Goal: Information Seeking & Learning: Learn about a topic

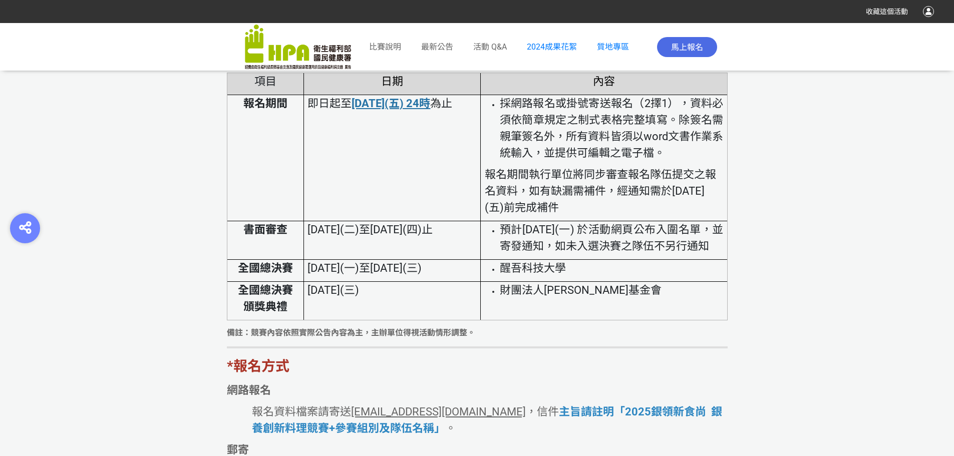
scroll to position [2056, 0]
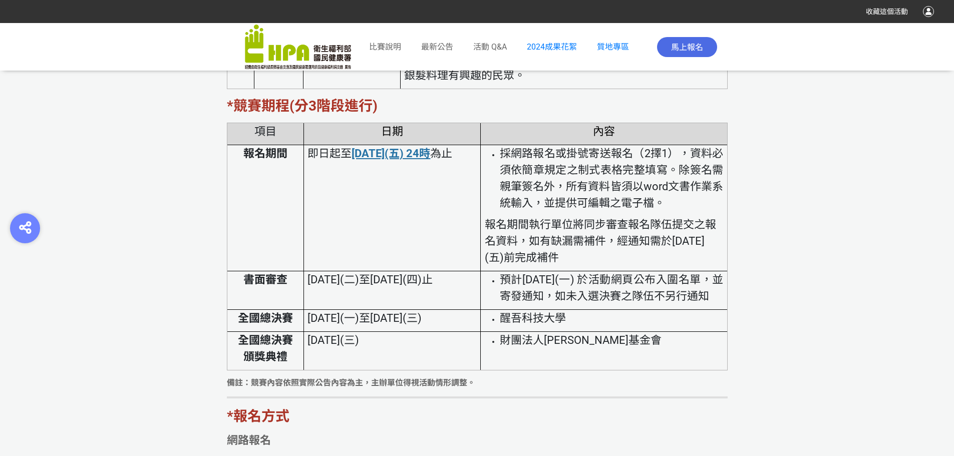
click at [587, 305] on li "預計114年8月11日(一) 於活動網頁公布入圍名單，並寄發通知，如未入選決賽之隊伍不另行通知" at bounding box center [612, 288] width 224 height 33
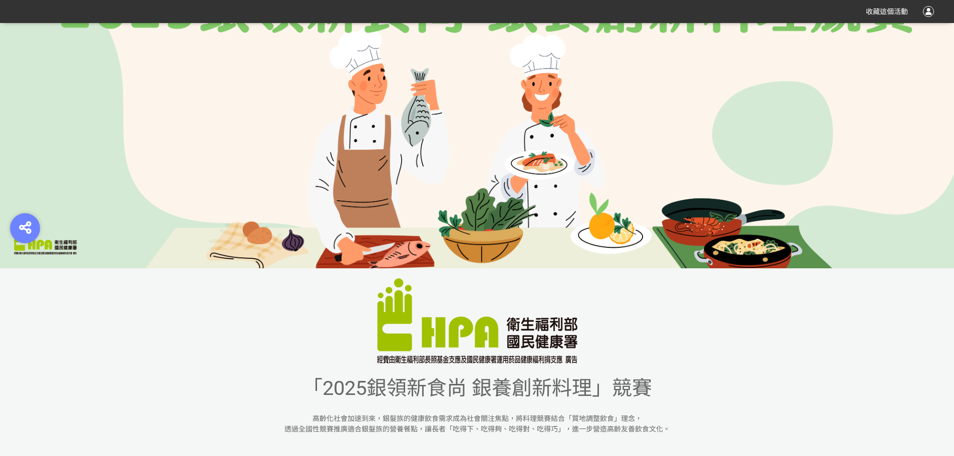
scroll to position [252, 0]
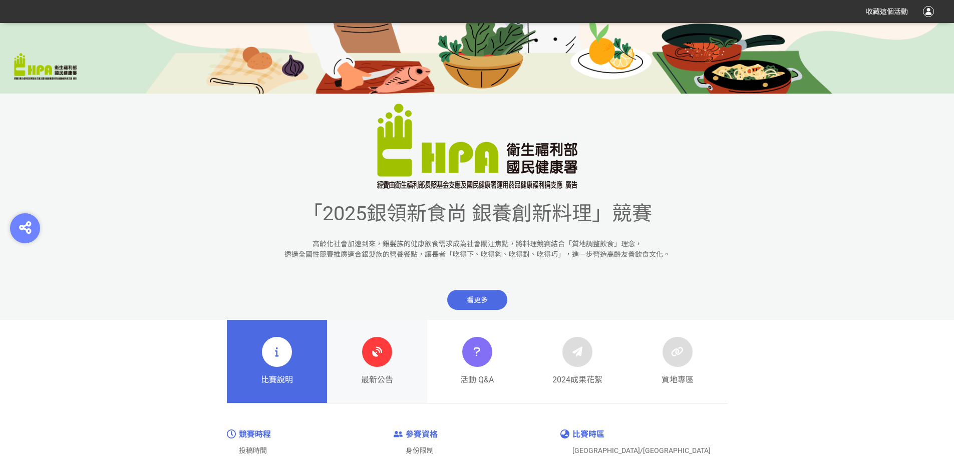
click at [403, 366] on link "最新公告" at bounding box center [377, 361] width 100 height 83
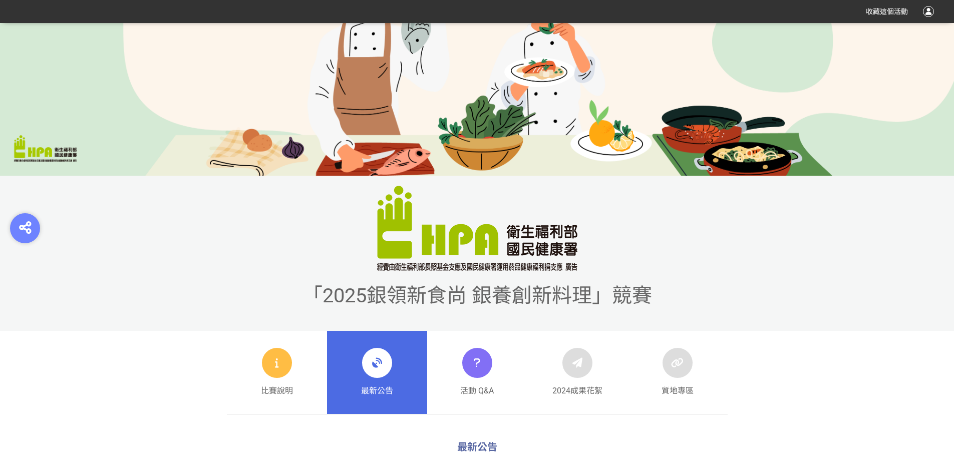
scroll to position [401, 0]
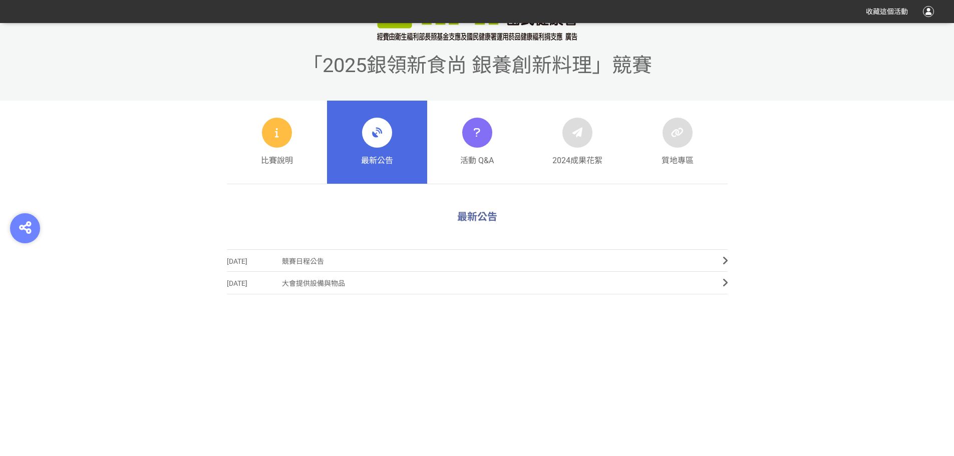
click at [235, 402] on div "2025-07-09 競賽日程公告 2025-03-20 大會提供設備與物品" at bounding box center [477, 336] width 501 height 175
click at [505, 137] on link "活動 Q&A" at bounding box center [477, 142] width 100 height 83
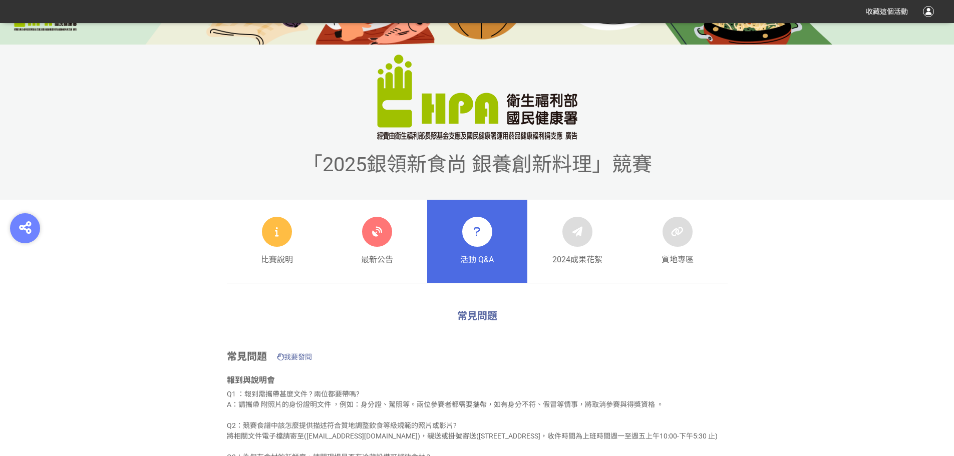
scroll to position [351, 0]
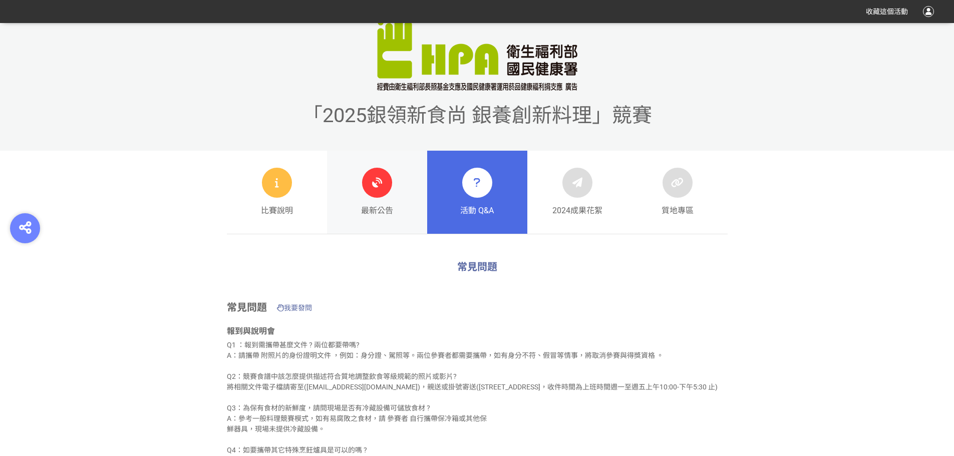
click at [383, 193] on div at bounding box center [377, 183] width 30 height 30
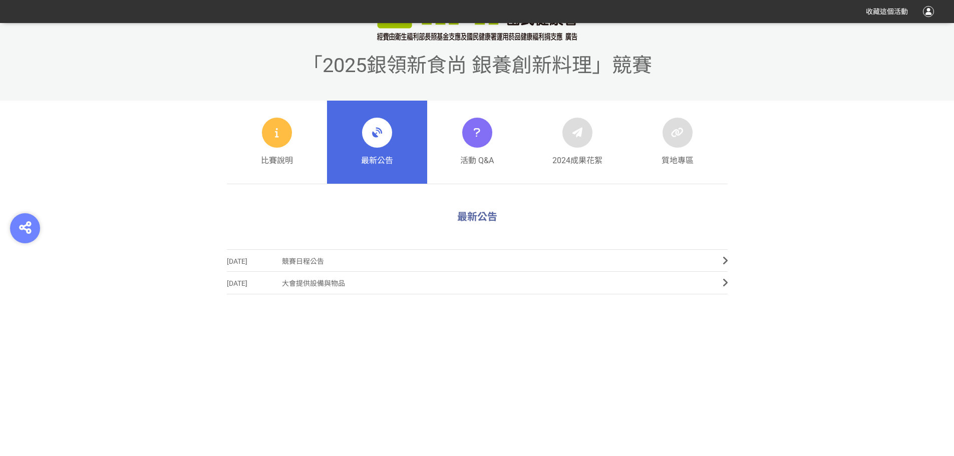
click at [323, 260] on span "競賽日程公告" at bounding box center [495, 261] width 426 height 23
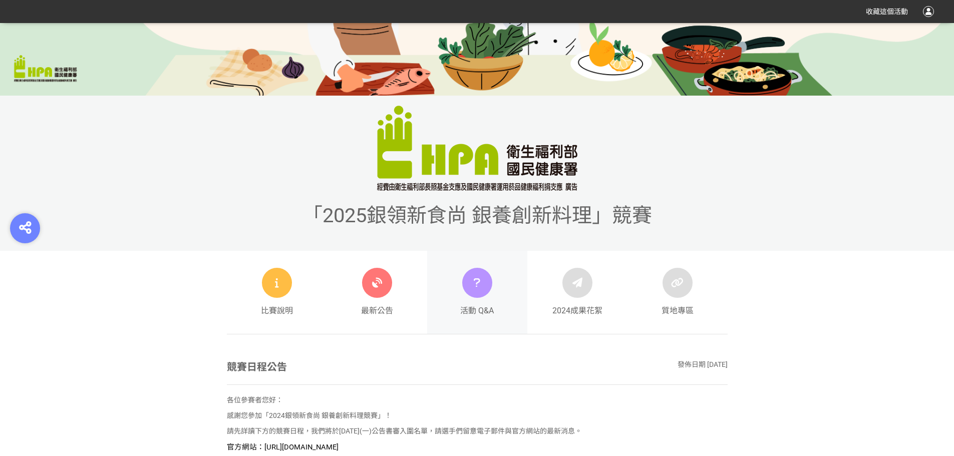
scroll to position [451, 0]
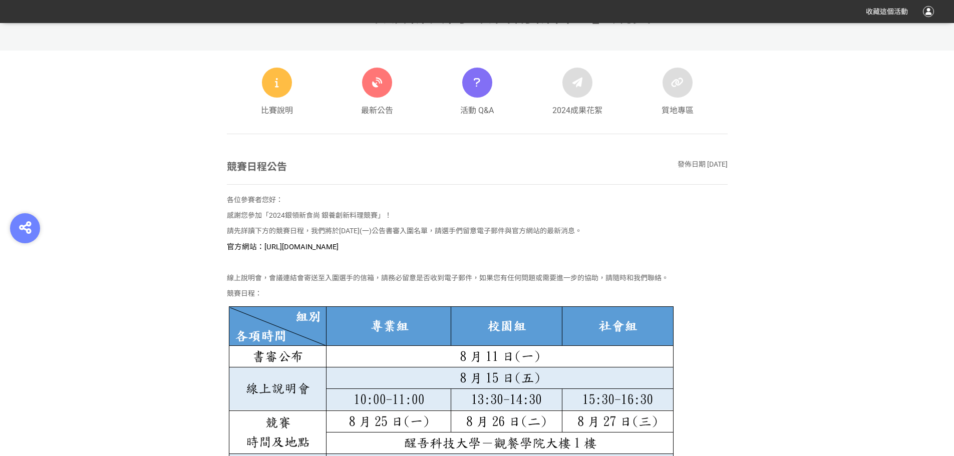
drag, startPoint x: 428, startPoint y: 248, endPoint x: 263, endPoint y: 246, distance: 165.3
click at [263, 246] on p "官方網站：https://contest.bhuntr.com/tw/GDHealthy/home/" at bounding box center [477, 246] width 501 height 11
copy span "https://contest.bhuntr.com/tw/GDHealthy/home/"
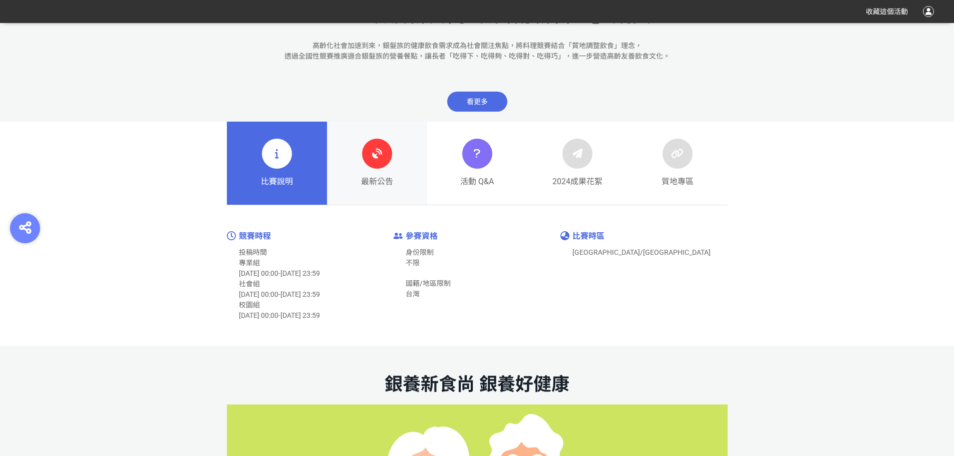
click at [379, 171] on div "最新公告" at bounding box center [377, 163] width 32 height 49
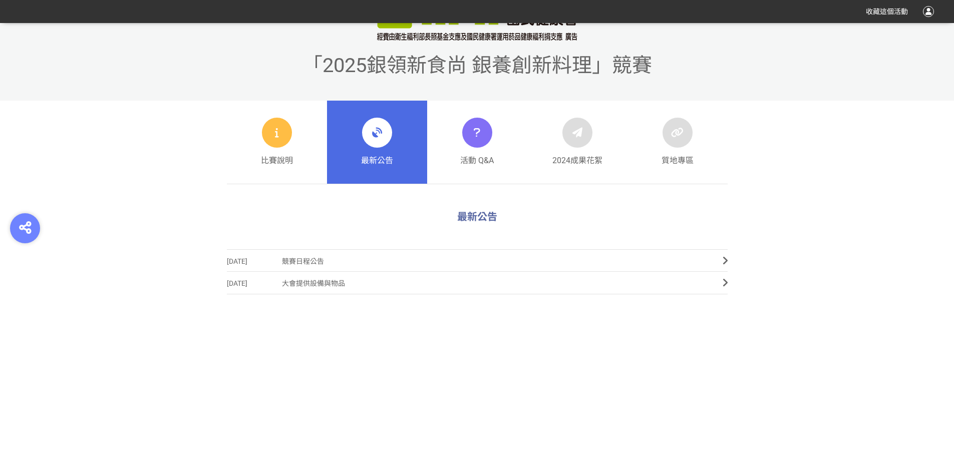
click at [313, 259] on span "競賽日程公告" at bounding box center [495, 261] width 426 height 23
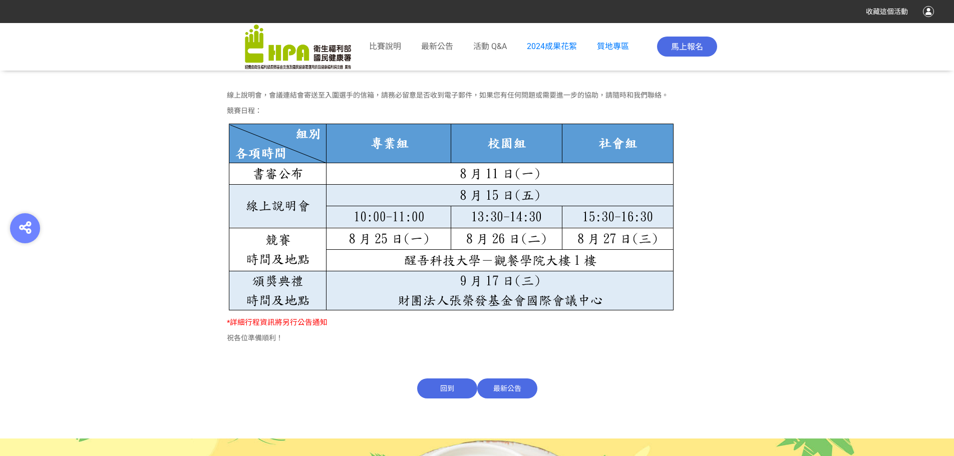
scroll to position [651, 0]
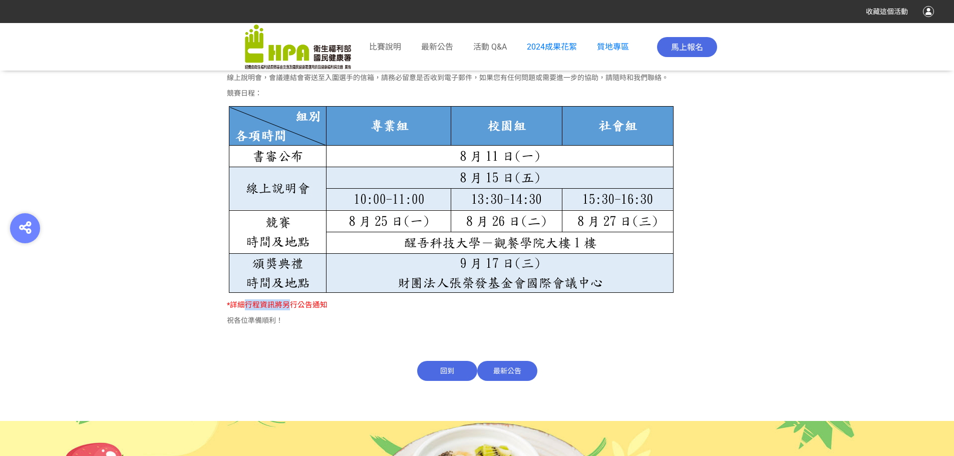
drag, startPoint x: 246, startPoint y: 306, endPoint x: 322, endPoint y: 319, distance: 76.8
click at [293, 306] on span "*詳細行程資訊將另行公告通知" at bounding box center [277, 305] width 101 height 9
click at [354, 338] on div "競賽日程公告 發佈日期 2025-07-09 各位參賽者您好： 感謝您參加「2024銀領新食尚 銀養創新料理競賽」！ 請先詳讀下方的競賽日程，我們將於8月11…" at bounding box center [477, 170] width 501 height 422
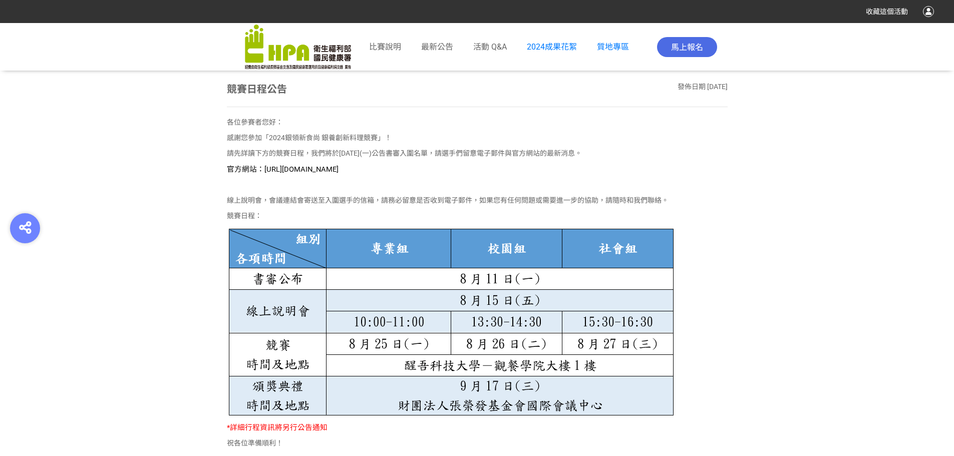
scroll to position [551, 0]
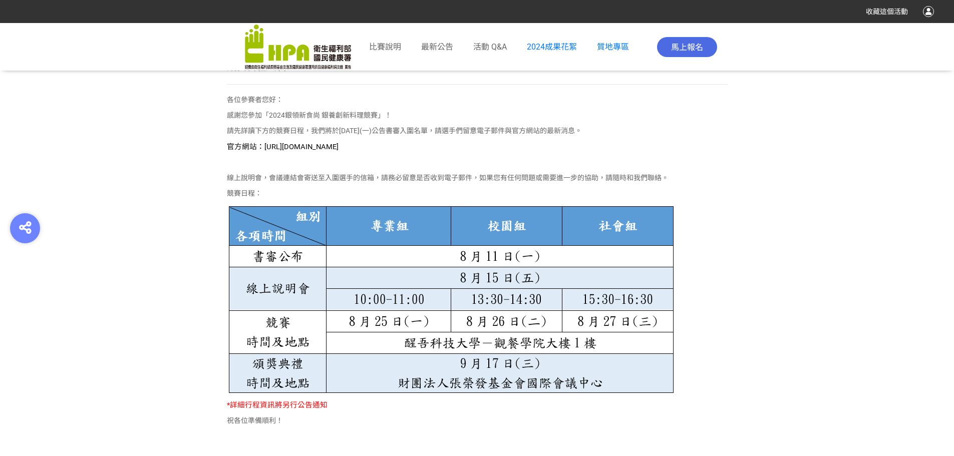
drag, startPoint x: 137, startPoint y: 196, endPoint x: 144, endPoint y: 193, distance: 7.2
click at [139, 194] on section "競賽日程公告 發佈日期 2025-07-09 各位參賽者您好： 感謝您參加「2024銀領新食尚 銀養創新料理競賽」！ 請先詳讀下方的競賽日程，我們將於8月11…" at bounding box center [477, 290] width 954 height 462
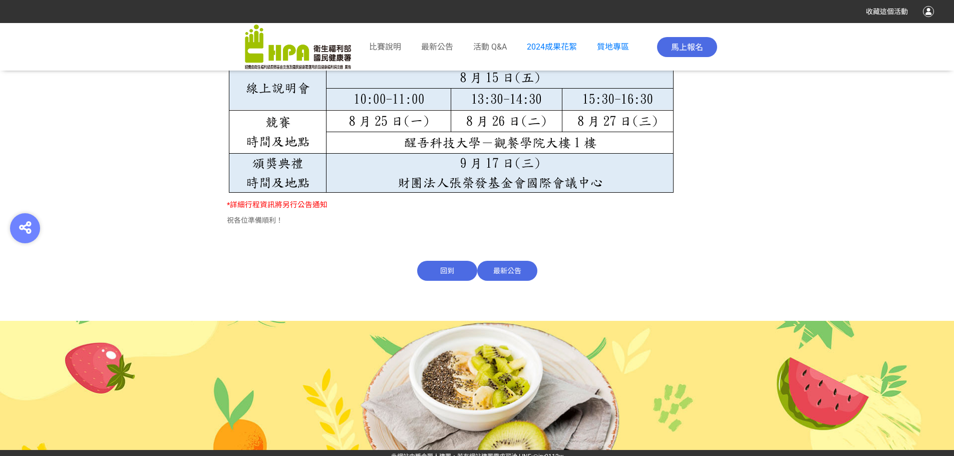
click at [518, 270] on span "最新公告" at bounding box center [507, 271] width 60 height 20
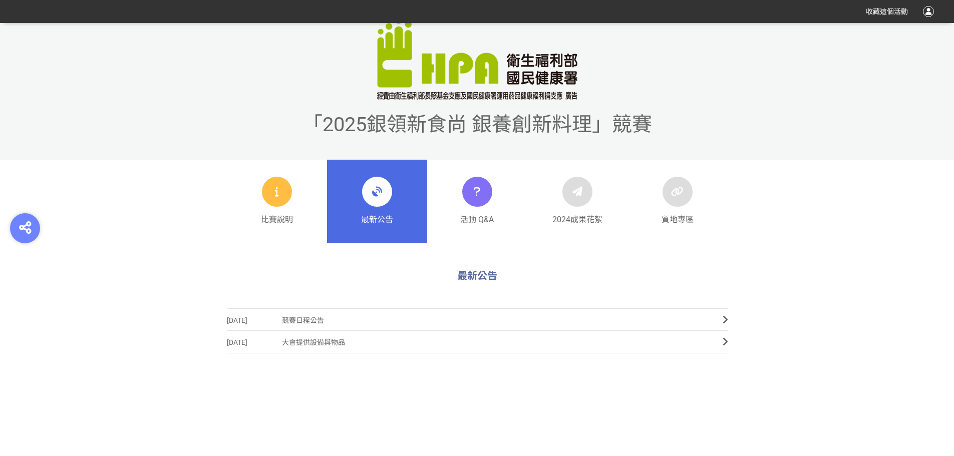
scroll to position [401, 0]
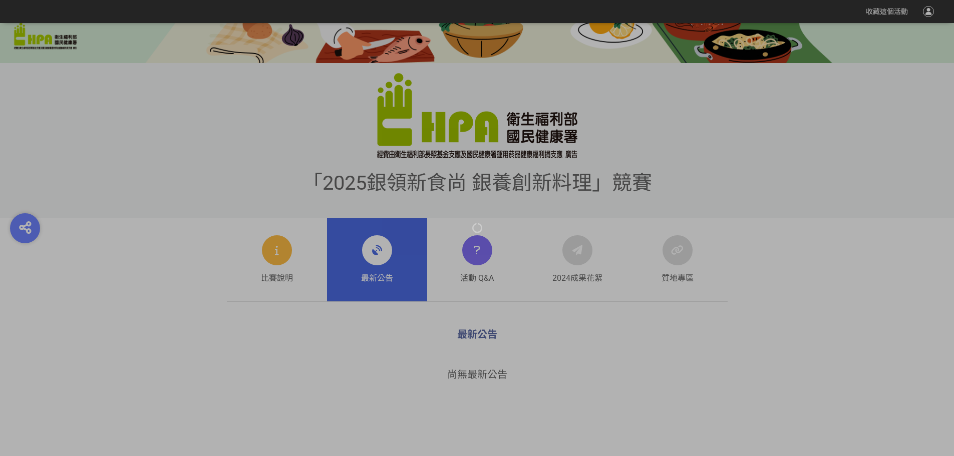
scroll to position [301, 0]
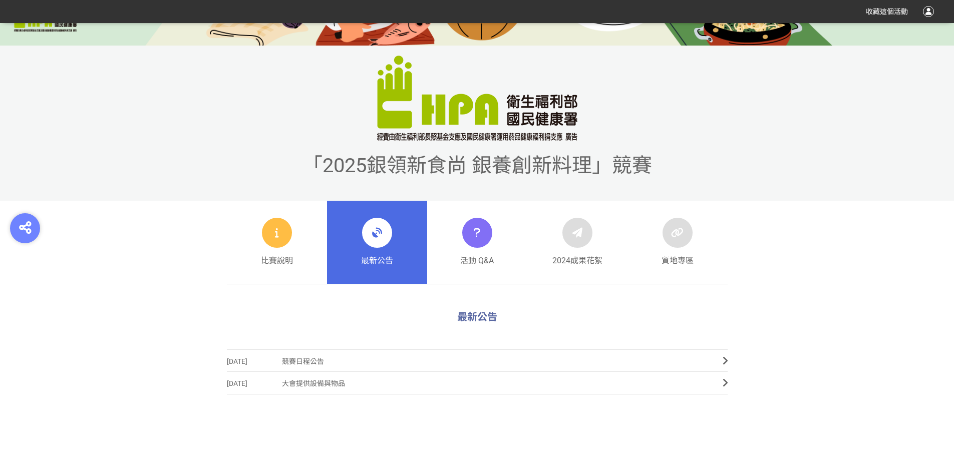
click at [195, 125] on div "「2025銀領新食尚 銀養創新料理」競賽" at bounding box center [477, 123] width 954 height 155
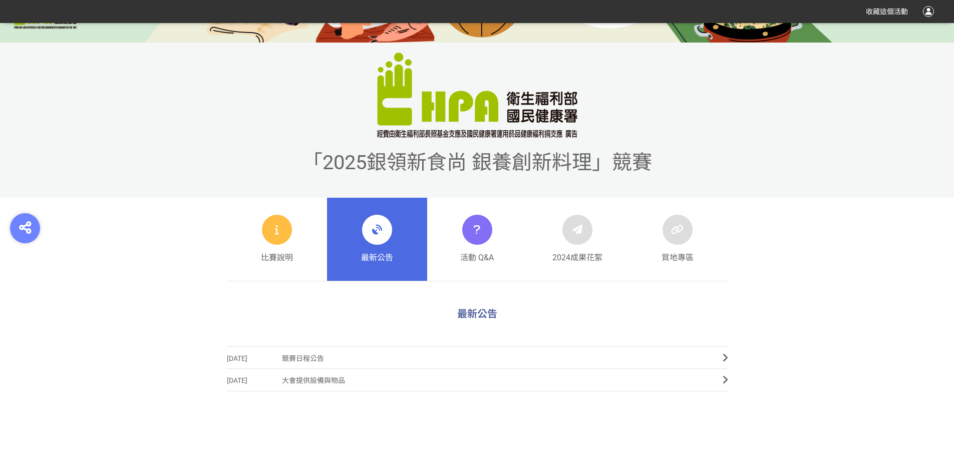
scroll to position [501, 0]
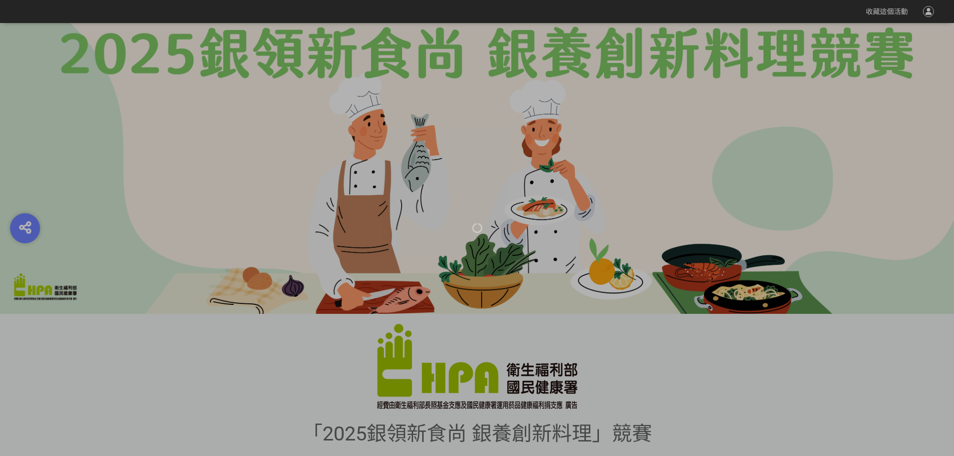
scroll to position [50, 0]
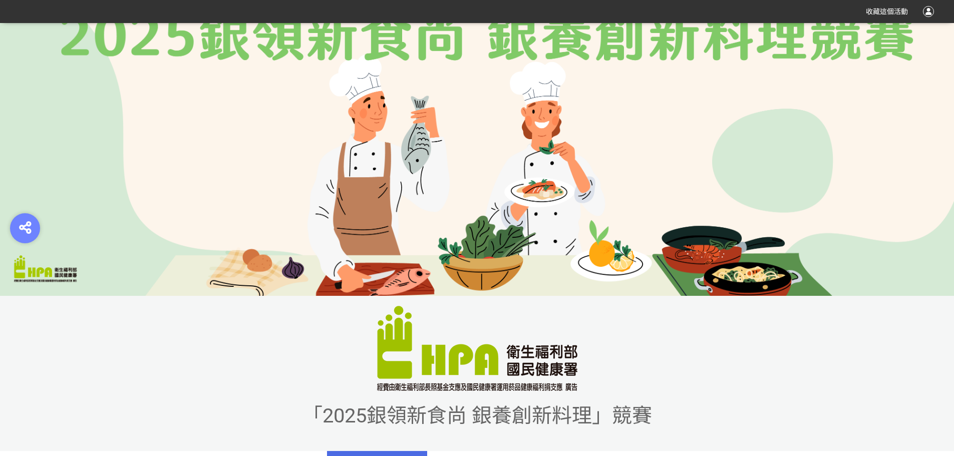
click at [187, 333] on div "「2025銀領新食尚 銀養創新料理」競賽" at bounding box center [477, 373] width 954 height 155
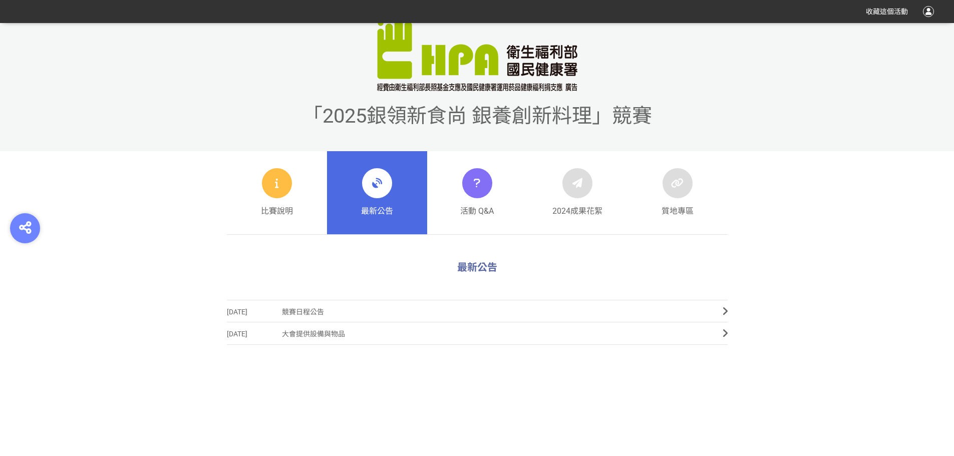
scroll to position [351, 0]
